Goal: Find specific page/section: Find specific page/section

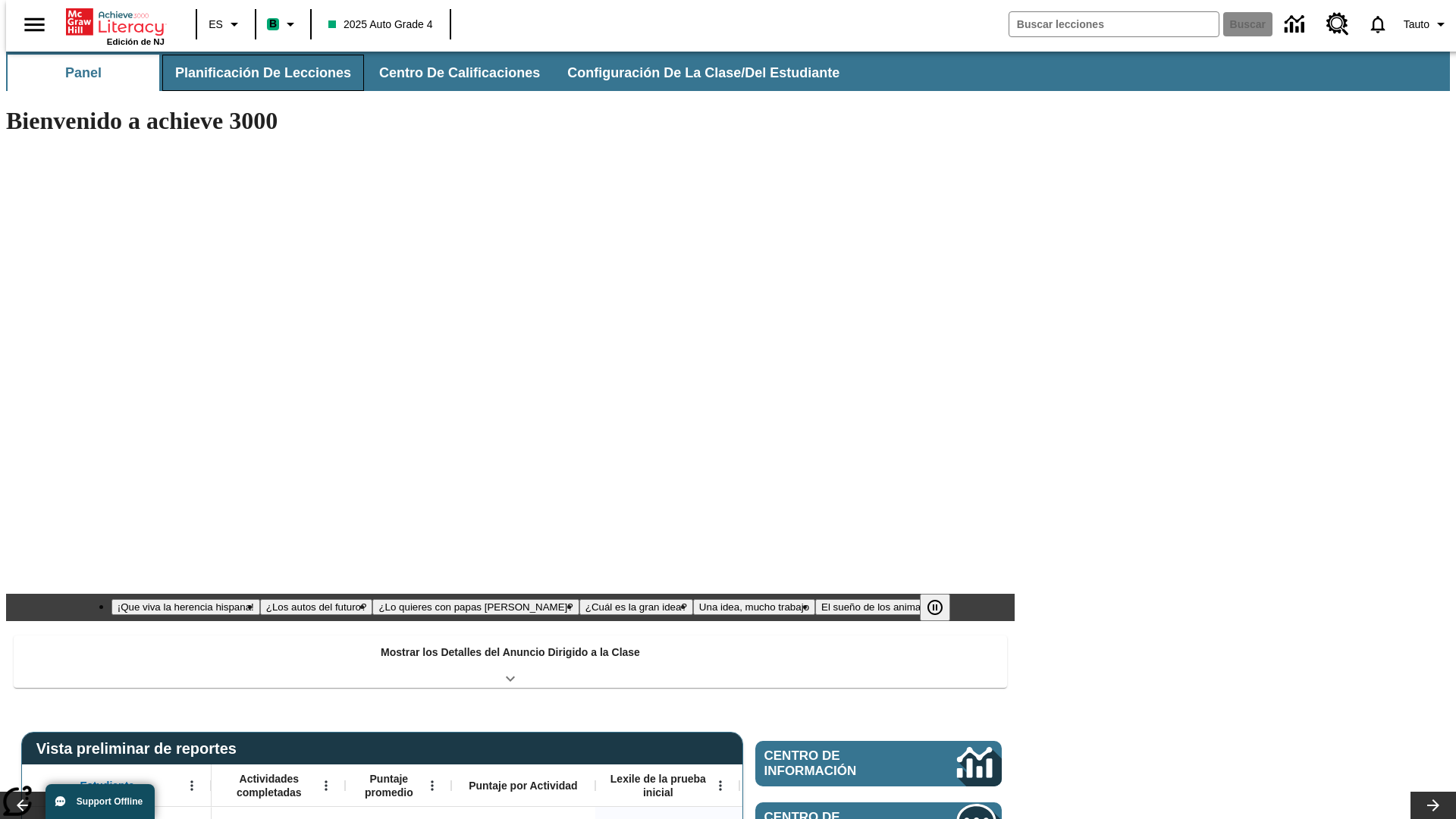
click at [254, 73] on button "Planificación de lecciones" at bounding box center [264, 73] width 202 height 37
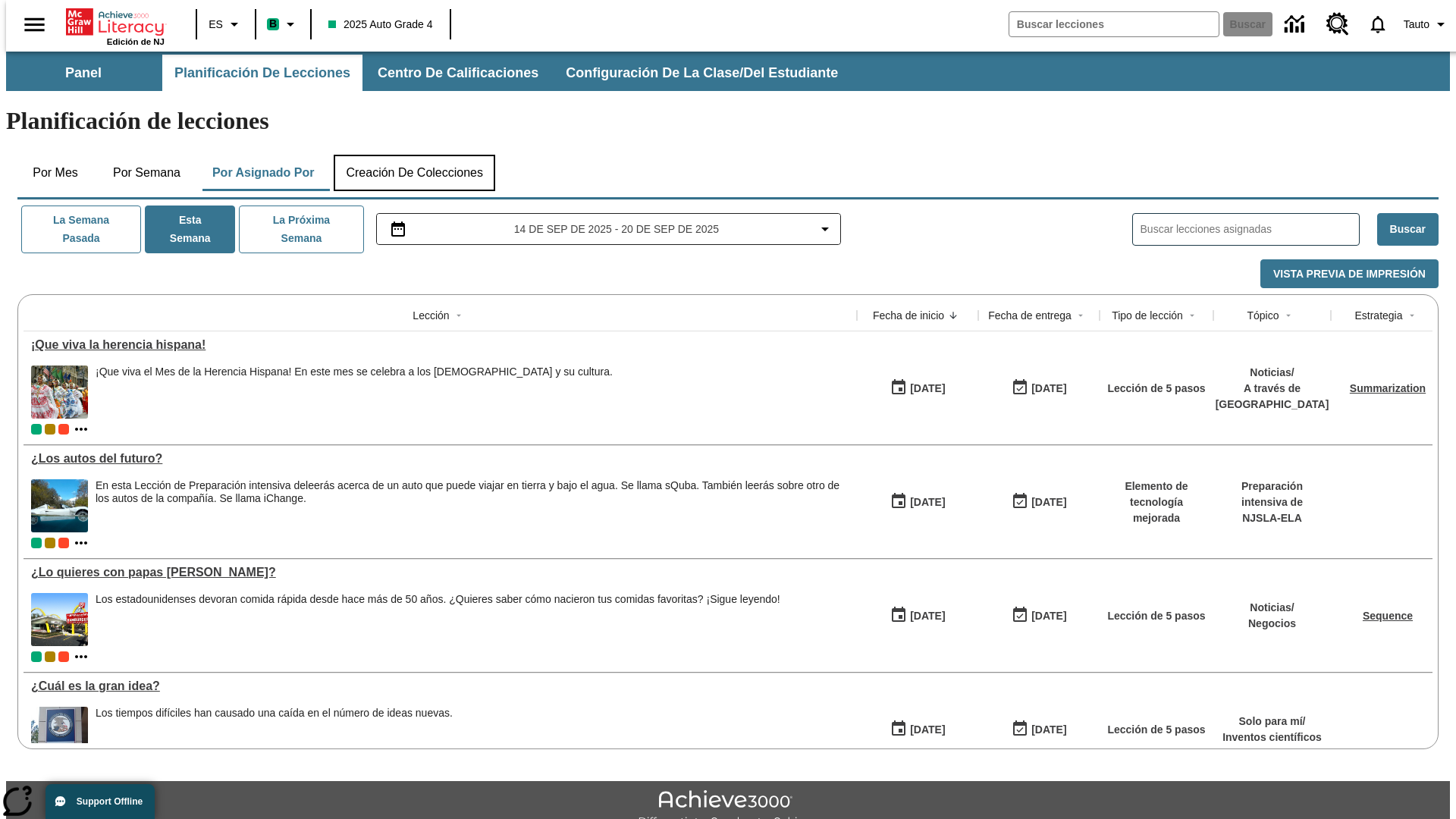
click at [414, 155] on button "Creación de colecciones" at bounding box center [414, 173] width 162 height 37
